Goal: Task Accomplishment & Management: Complete application form

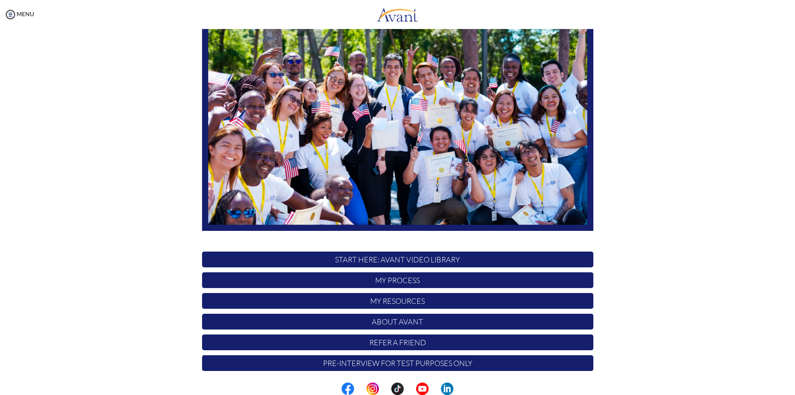
scroll to position [65, 0]
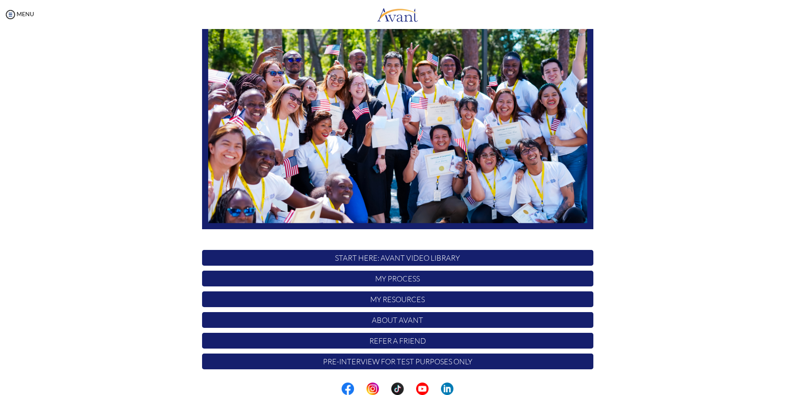
click at [411, 283] on p "My Process" at bounding box center [397, 278] width 391 height 16
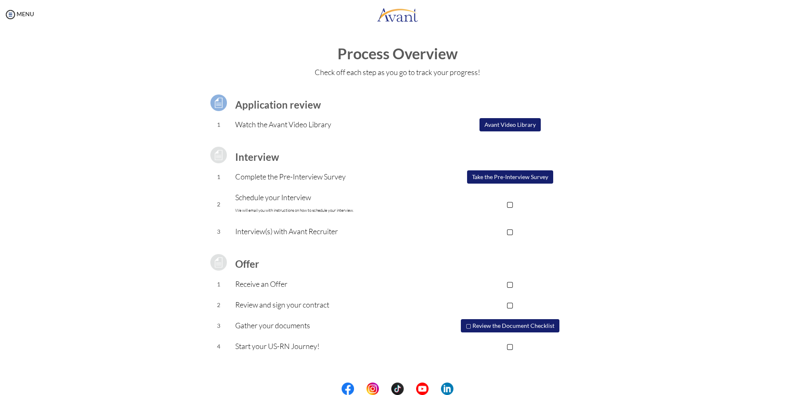
click at [496, 173] on button "Take the Pre-Interview Survey" at bounding box center [510, 176] width 86 height 13
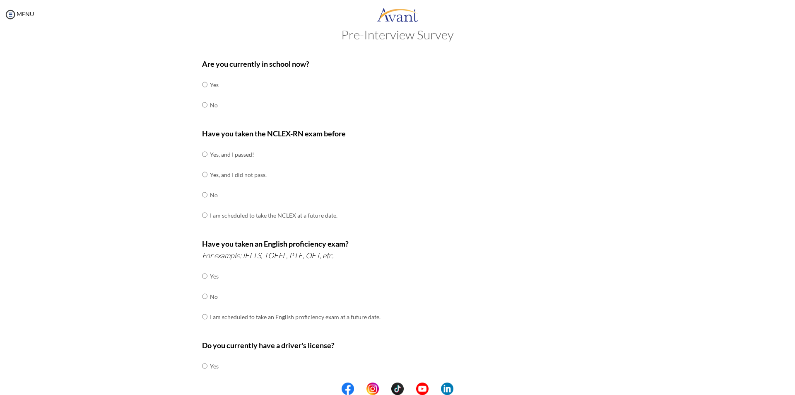
scroll to position [11, 0]
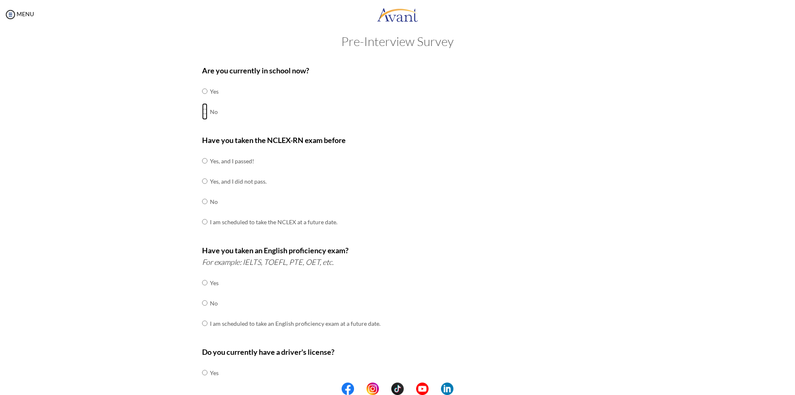
click at [202, 110] on input "radio" at bounding box center [204, 111] width 5 height 17
radio input "true"
click at [202, 161] on input "radio" at bounding box center [204, 160] width 5 height 17
radio input "true"
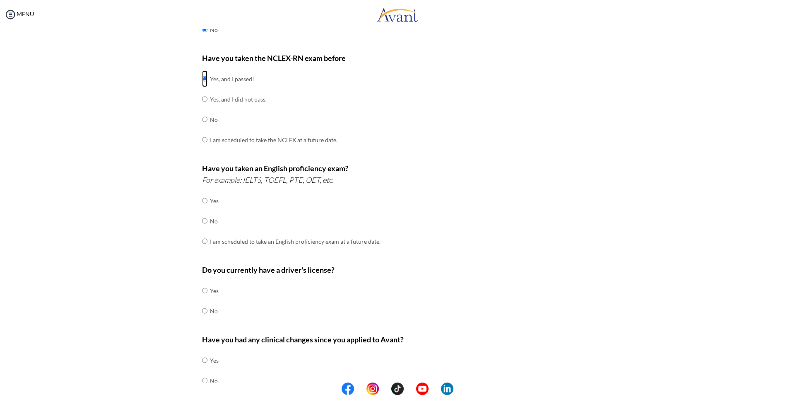
scroll to position [94, 0]
click at [203, 202] on input "radio" at bounding box center [204, 199] width 5 height 17
radio input "true"
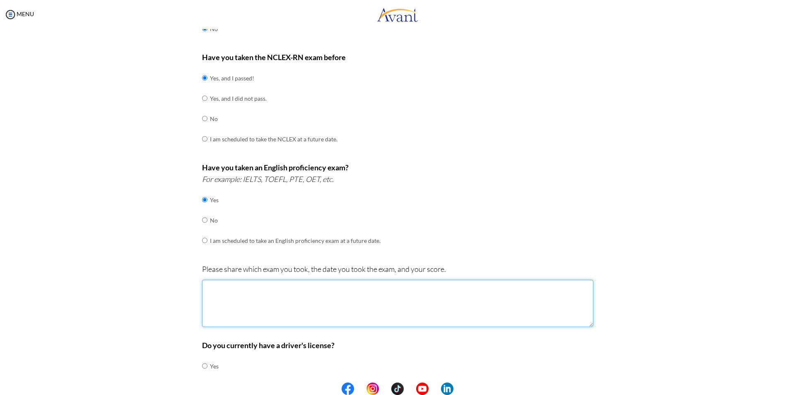
click at [315, 293] on textarea at bounding box center [397, 303] width 391 height 47
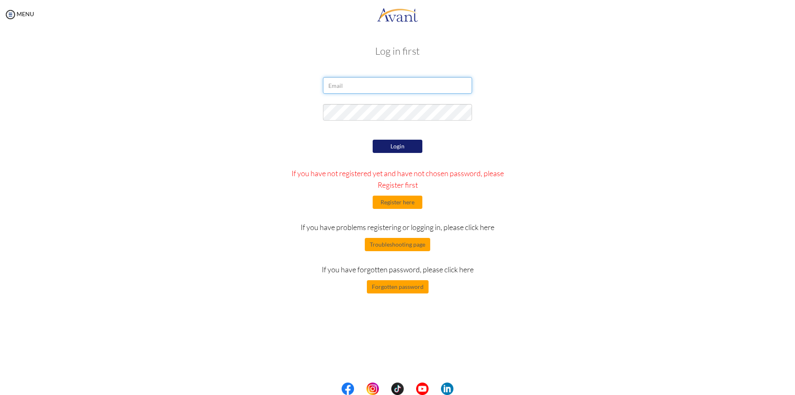
click at [375, 84] on input "email" at bounding box center [397, 85] width 149 height 17
type input "sabupreti49@gmail.com"
click at [403, 145] on button "Login" at bounding box center [398, 146] width 50 height 13
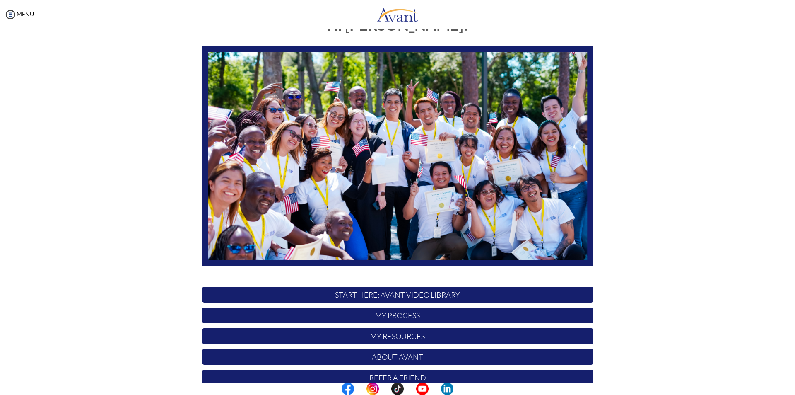
scroll to position [65, 0]
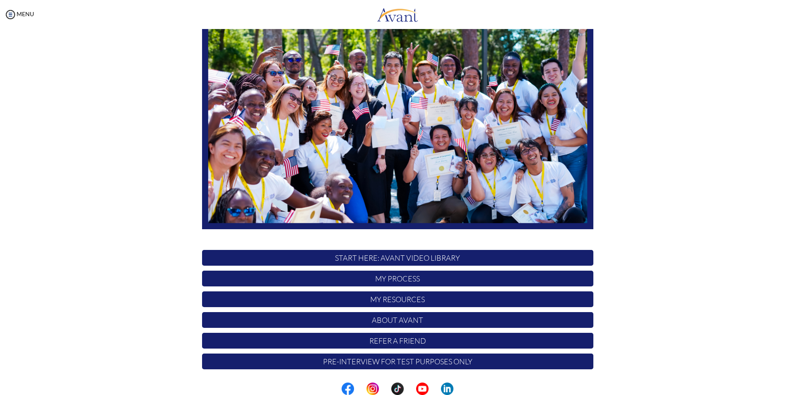
click at [407, 276] on p "My Process" at bounding box center [397, 278] width 391 height 16
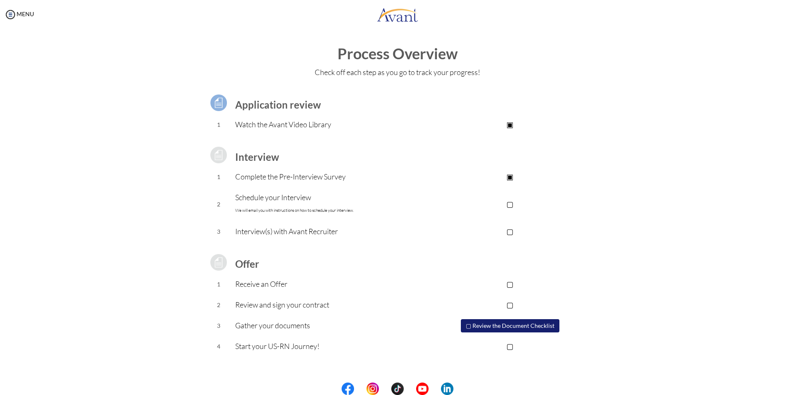
click at [264, 158] on b "Interview" at bounding box center [257, 157] width 44 height 12
click at [284, 179] on p "Complete the Pre-Interview Survey" at bounding box center [331, 177] width 192 height 12
click at [390, 199] on p "Schedule your Interview We will email you with instructions on how to schedule …" at bounding box center [331, 203] width 192 height 25
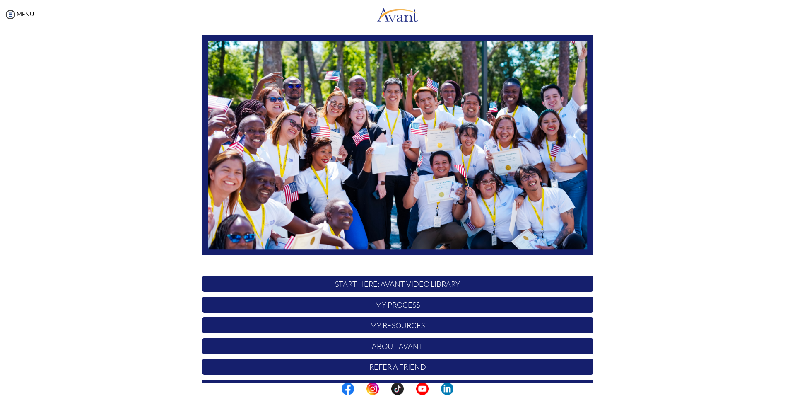
scroll to position [65, 0]
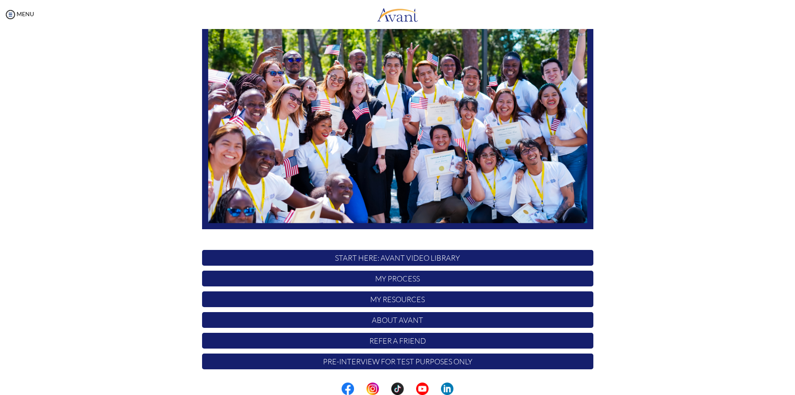
click at [398, 278] on p "My Process" at bounding box center [397, 278] width 391 height 16
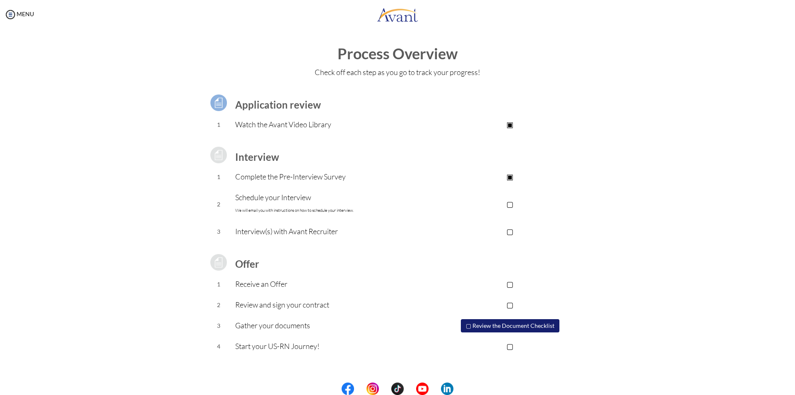
click at [258, 182] on p "Complete the Pre-Interview Survey" at bounding box center [331, 177] width 192 height 12
click at [434, 253] on table "Application review 1 Watch the Avant Video Library ▣ Avant Video Library Interv…" at bounding box center [397, 220] width 391 height 274
click at [13, 17] on img at bounding box center [10, 14] width 12 height 12
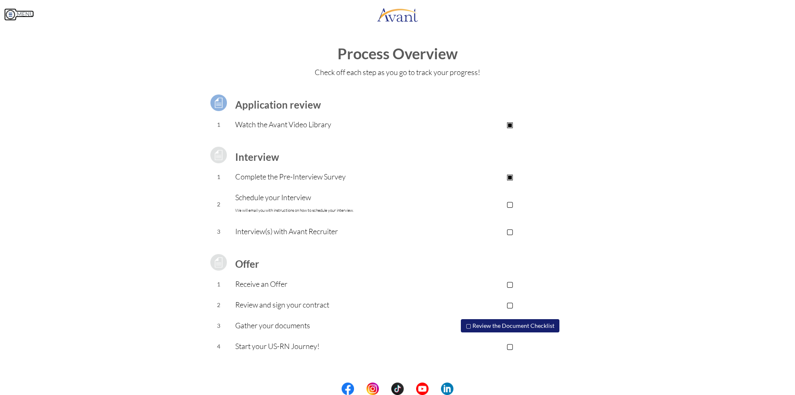
click at [13, 17] on img at bounding box center [10, 14] width 12 height 12
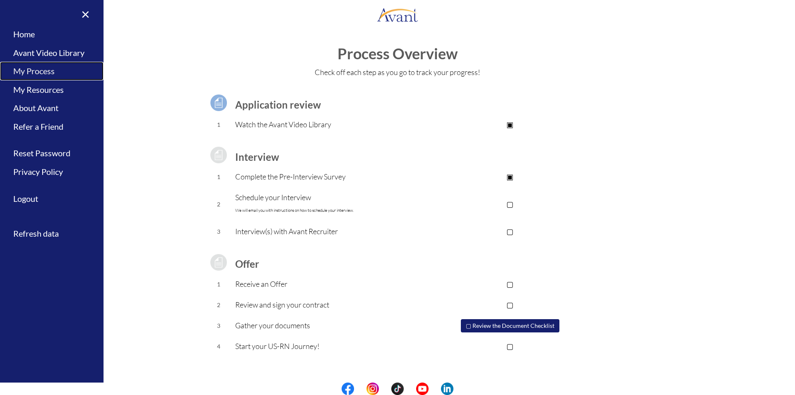
click at [45, 71] on link "My Process" at bounding box center [52, 71] width 104 height 19
click at [0, 0] on div at bounding box center [0, 0] width 0 height 0
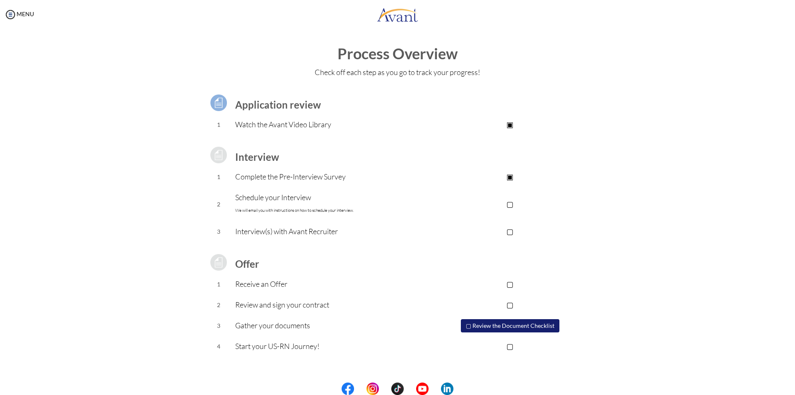
click at [513, 177] on p "▣" at bounding box center [510, 177] width 166 height 12
click at [282, 178] on p "Complete the Pre-Interview Survey" at bounding box center [331, 177] width 192 height 12
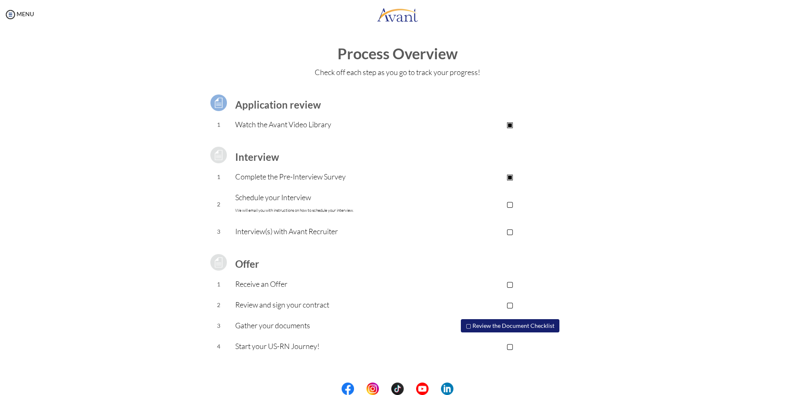
click at [261, 157] on b "Interview" at bounding box center [257, 157] width 44 height 12
click at [435, 178] on p "▣" at bounding box center [510, 177] width 166 height 12
click at [511, 176] on p "▣" at bounding box center [510, 177] width 166 height 12
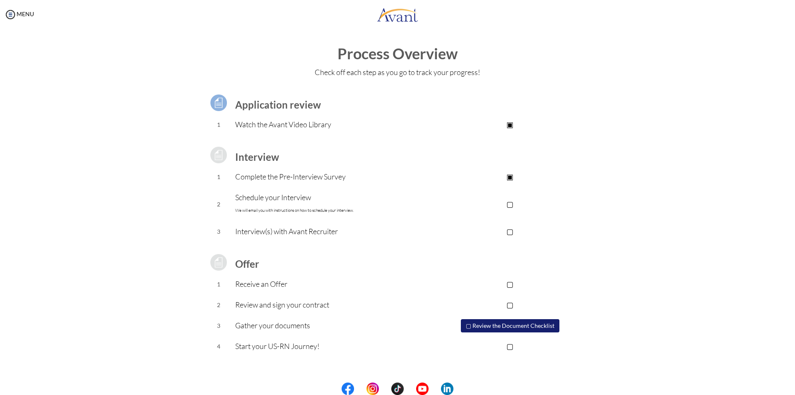
click at [439, 173] on p "▣" at bounding box center [510, 177] width 166 height 12
click at [12, 17] on img at bounding box center [10, 14] width 12 height 12
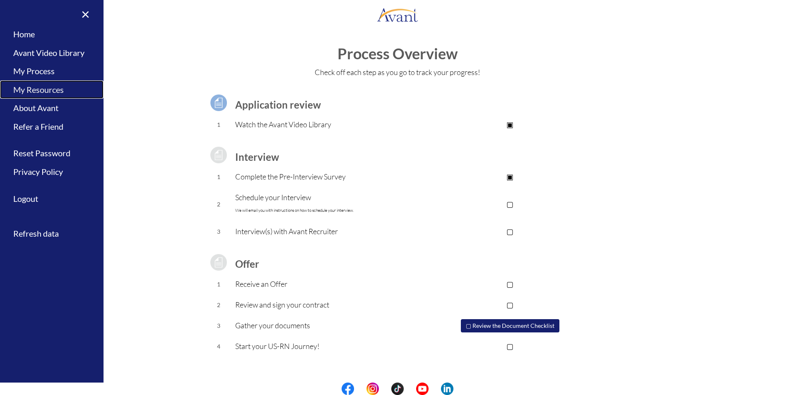
click at [27, 93] on link "My Resources" at bounding box center [52, 89] width 104 height 19
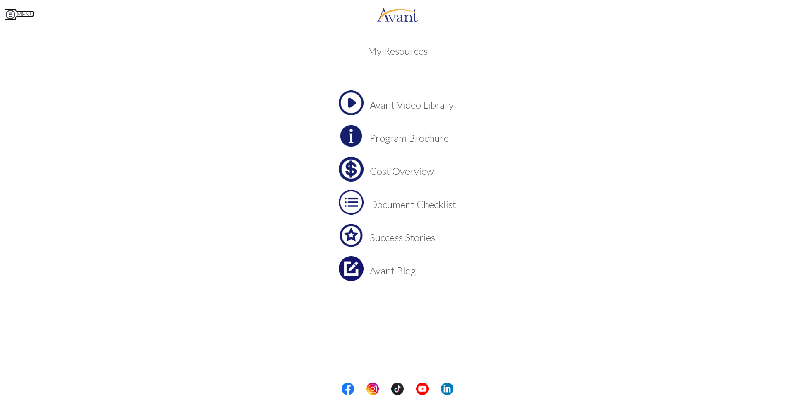
click at [10, 14] on img at bounding box center [10, 14] width 12 height 12
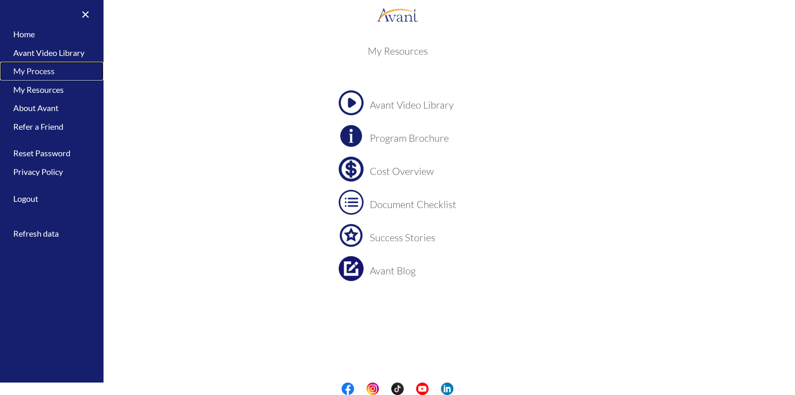
click at [23, 67] on link "My Process" at bounding box center [52, 71] width 104 height 19
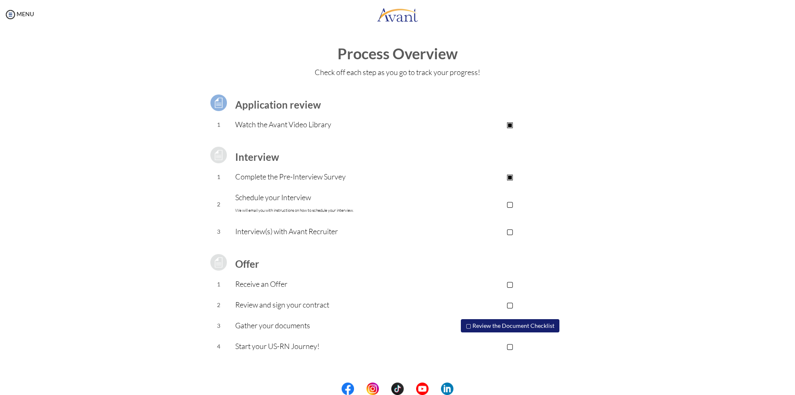
click at [531, 323] on button "▢ Review the Document Checklist" at bounding box center [510, 325] width 99 height 13
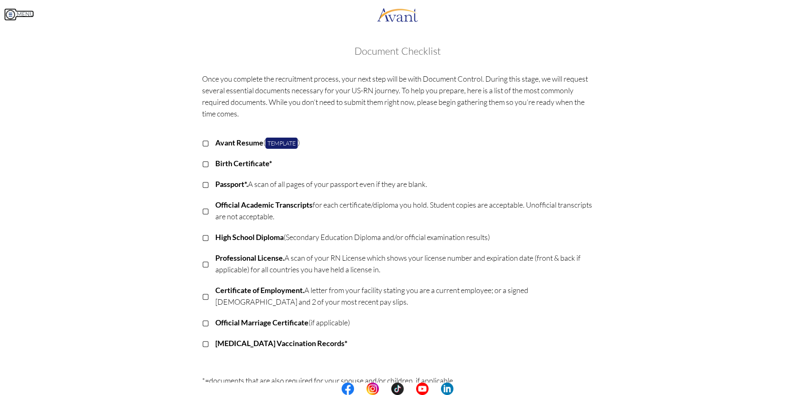
click at [14, 13] on img at bounding box center [10, 14] width 12 height 12
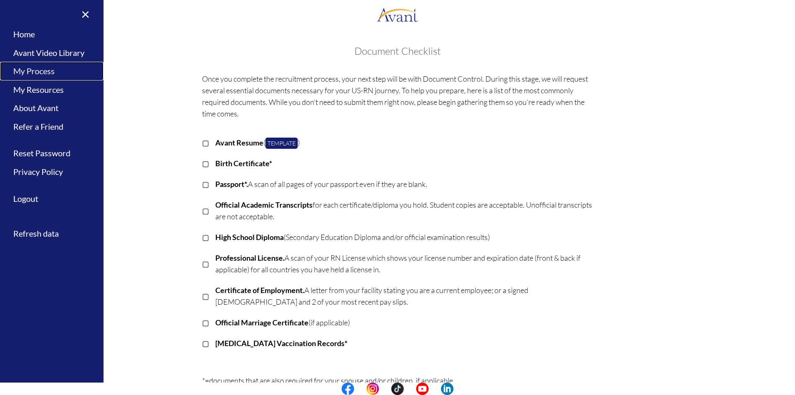
click at [24, 76] on link "My Process" at bounding box center [52, 71] width 104 height 19
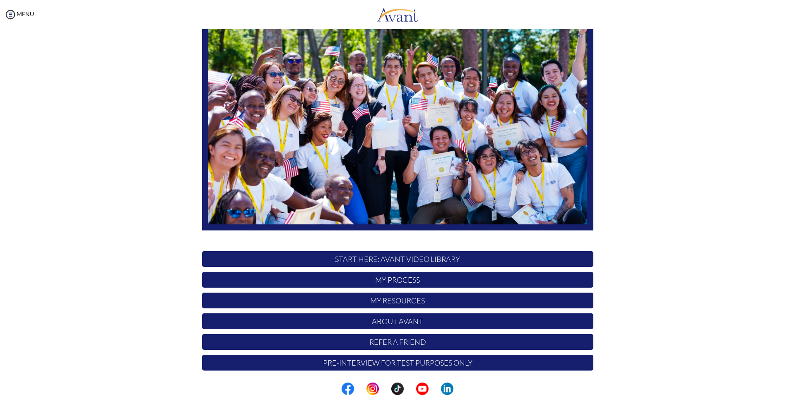
scroll to position [65, 0]
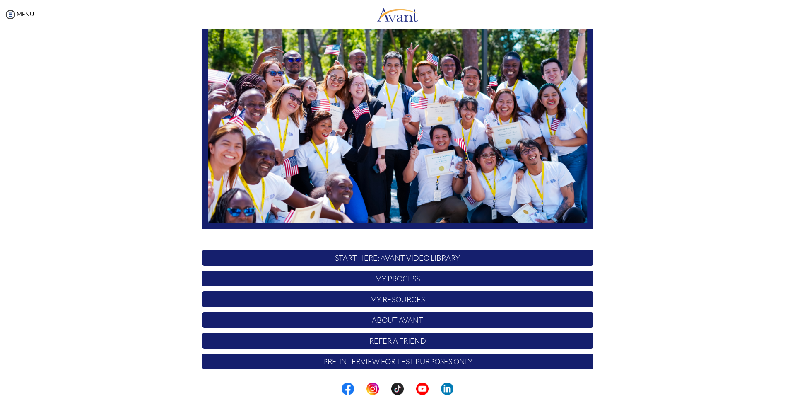
click at [386, 278] on p "My Process" at bounding box center [397, 278] width 391 height 16
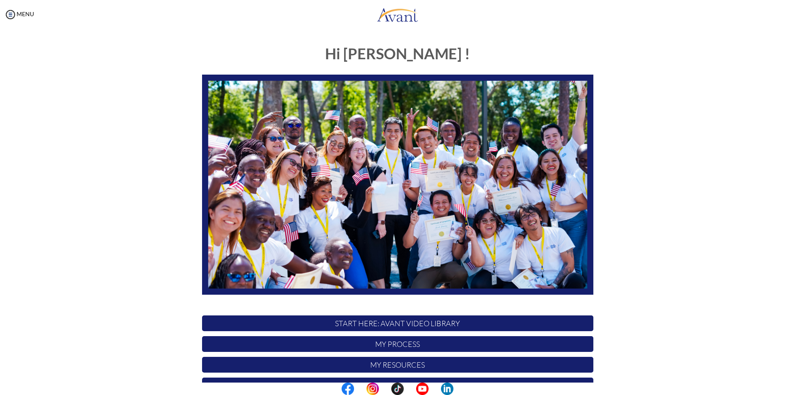
scroll to position [65, 0]
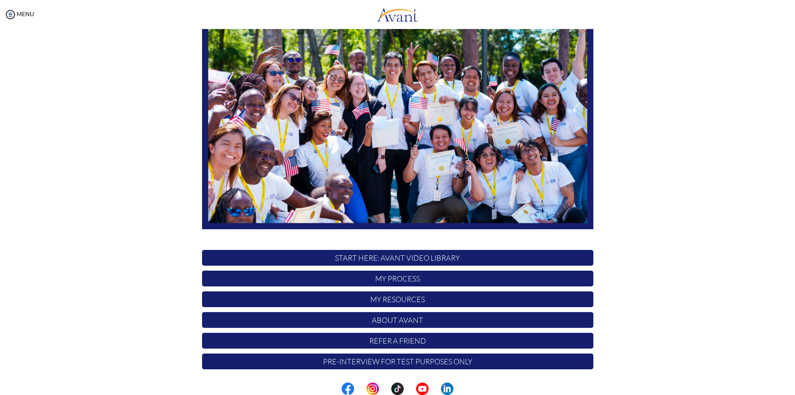
click at [399, 341] on p "Refer a Friend" at bounding box center [397, 341] width 391 height 16
click at [407, 281] on p "My Process" at bounding box center [397, 278] width 391 height 16
